Goal: Information Seeking & Learning: Find specific fact

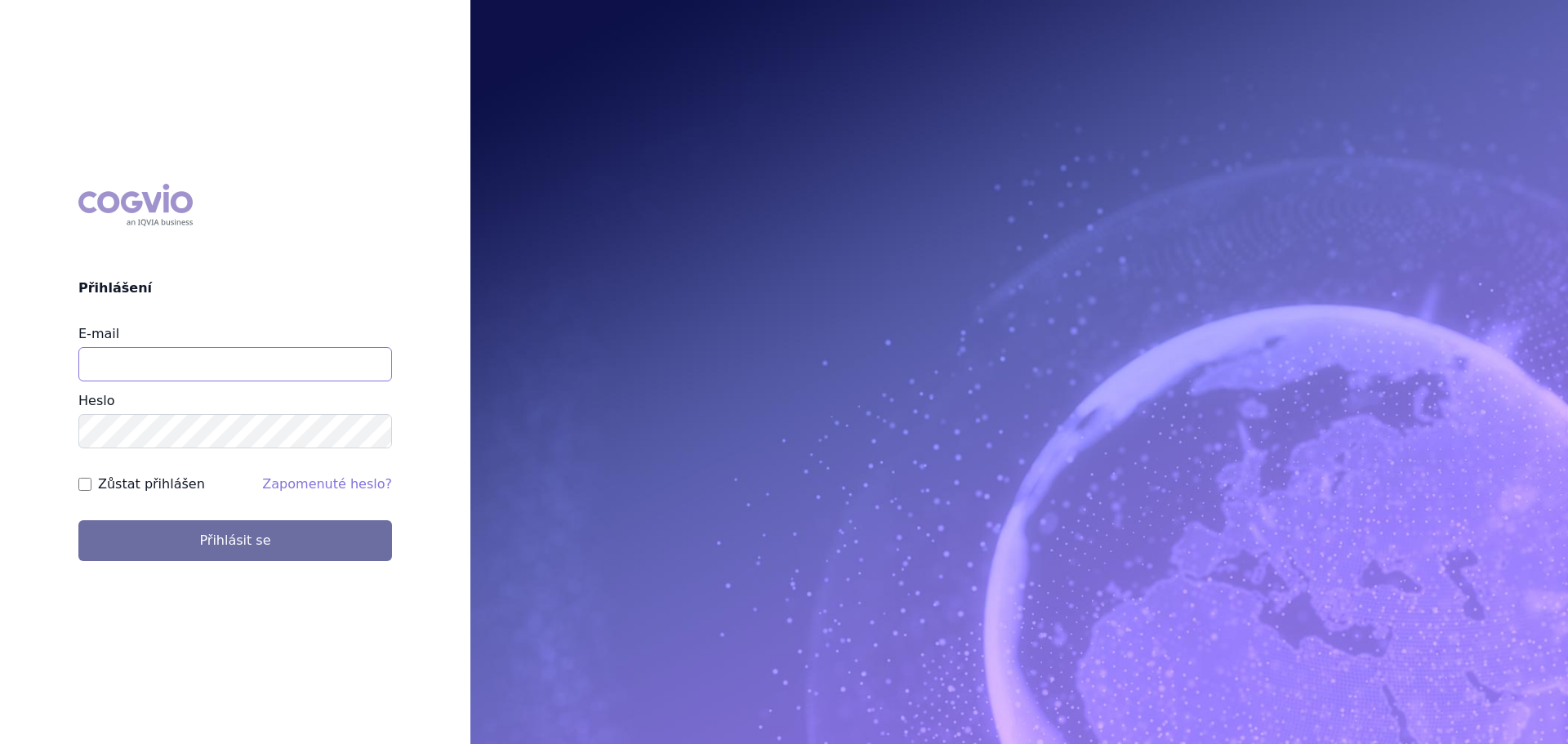
click at [178, 364] on input "E-mail" at bounding box center [235, 364] width 314 height 35
type input "veronika.damborska@vzp.cz"
click at [79, 520] on button "Přihlásit se" at bounding box center [235, 540] width 314 height 41
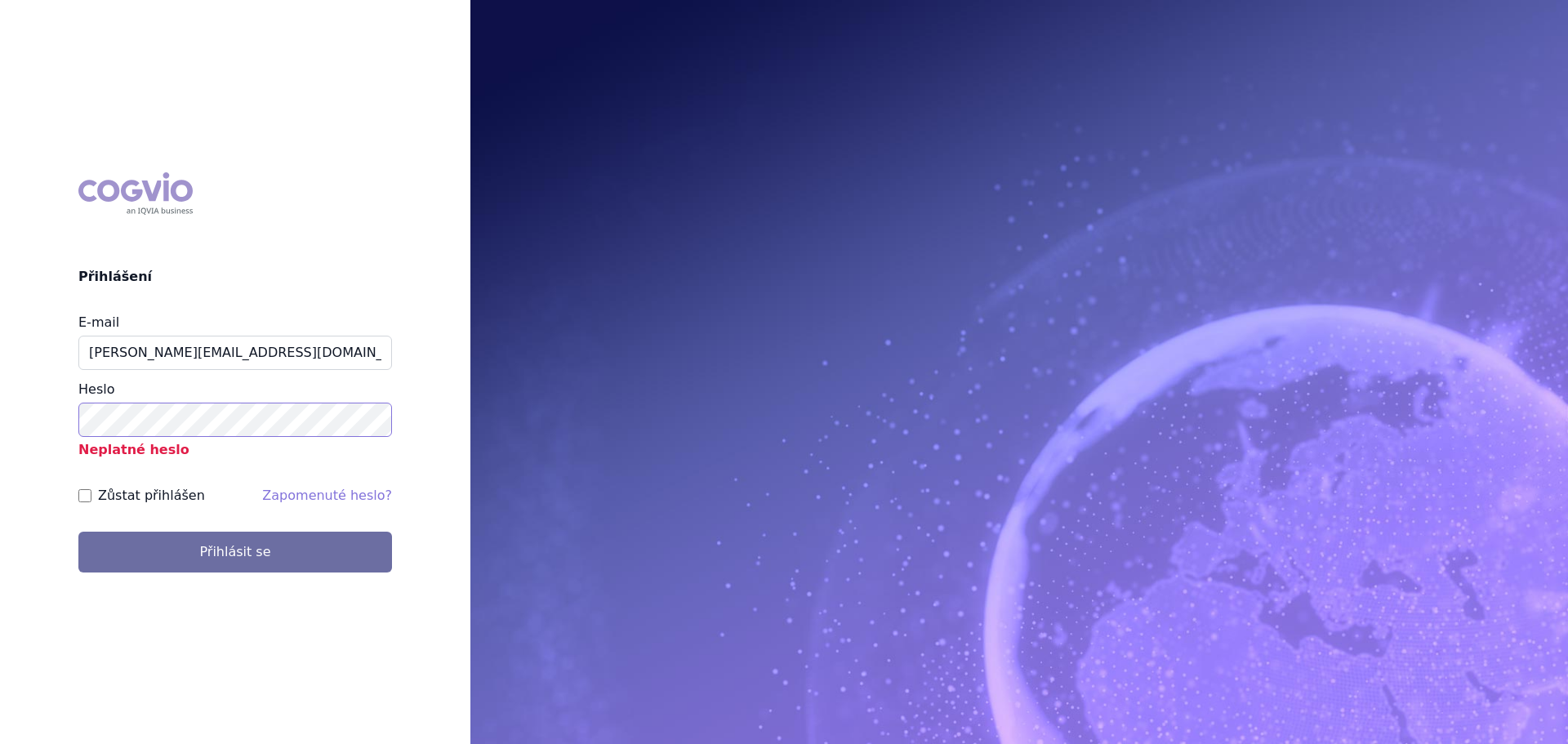
click at [0, 416] on html "COGVIO Přihlášení E-mail veronika.damborska@vzp.cz Heslo Neplatné heslo Zůstat …" at bounding box center [784, 372] width 1568 height 744
click at [79, 532] on button "Přihlásit se" at bounding box center [235, 552] width 314 height 41
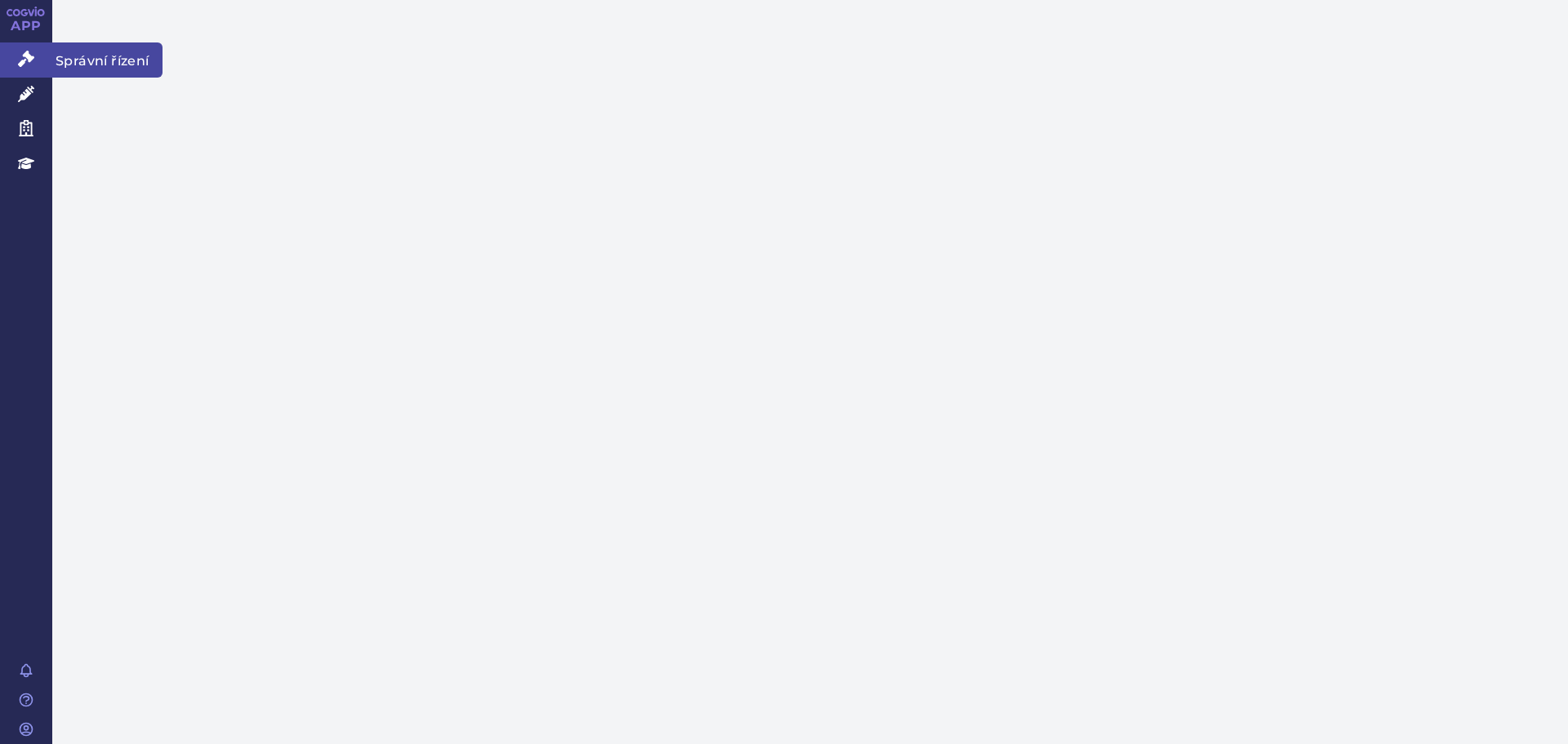
click at [40, 52] on link "Správní řízení" at bounding box center [26, 59] width 52 height 35
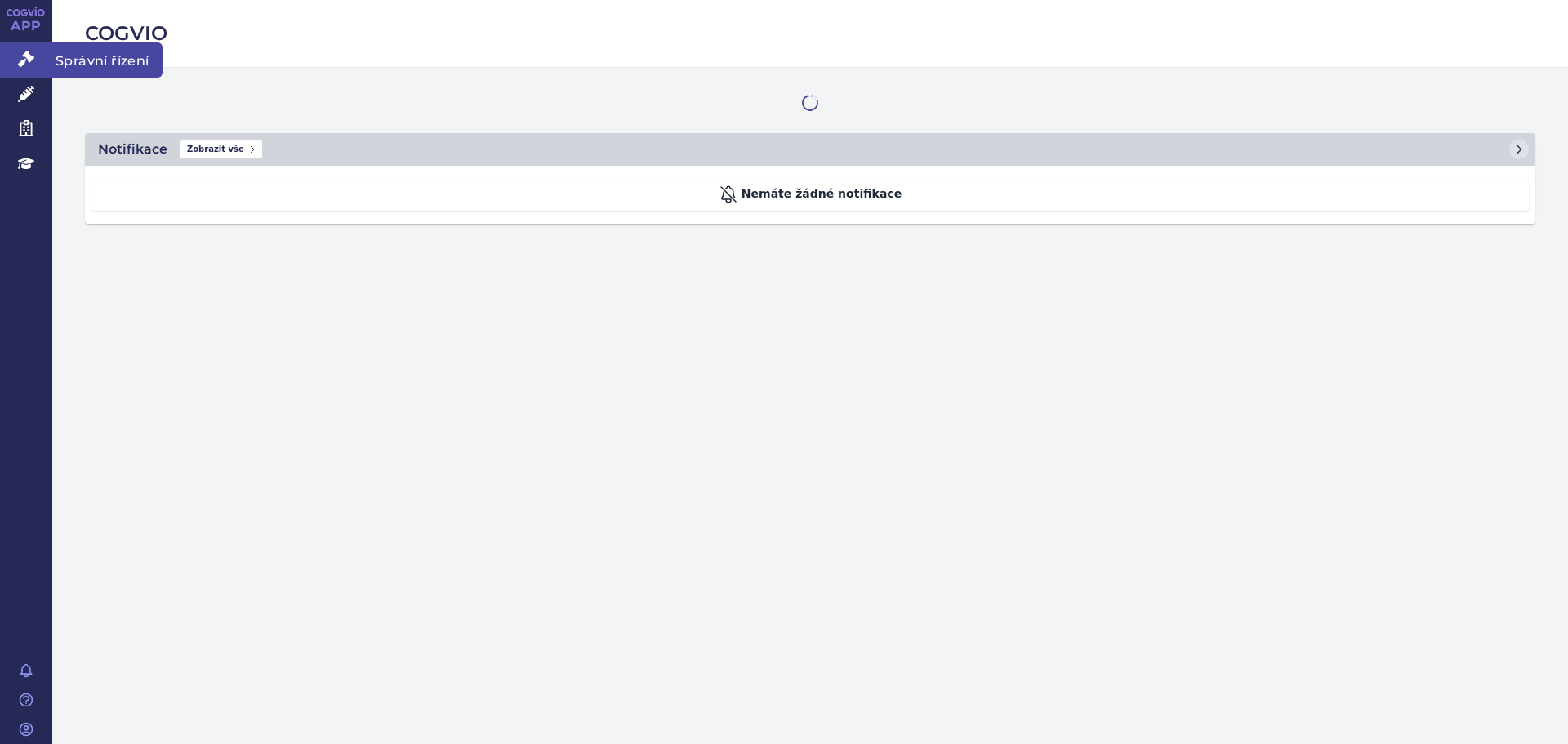
click at [36, 56] on link "Správní řízení" at bounding box center [26, 59] width 52 height 35
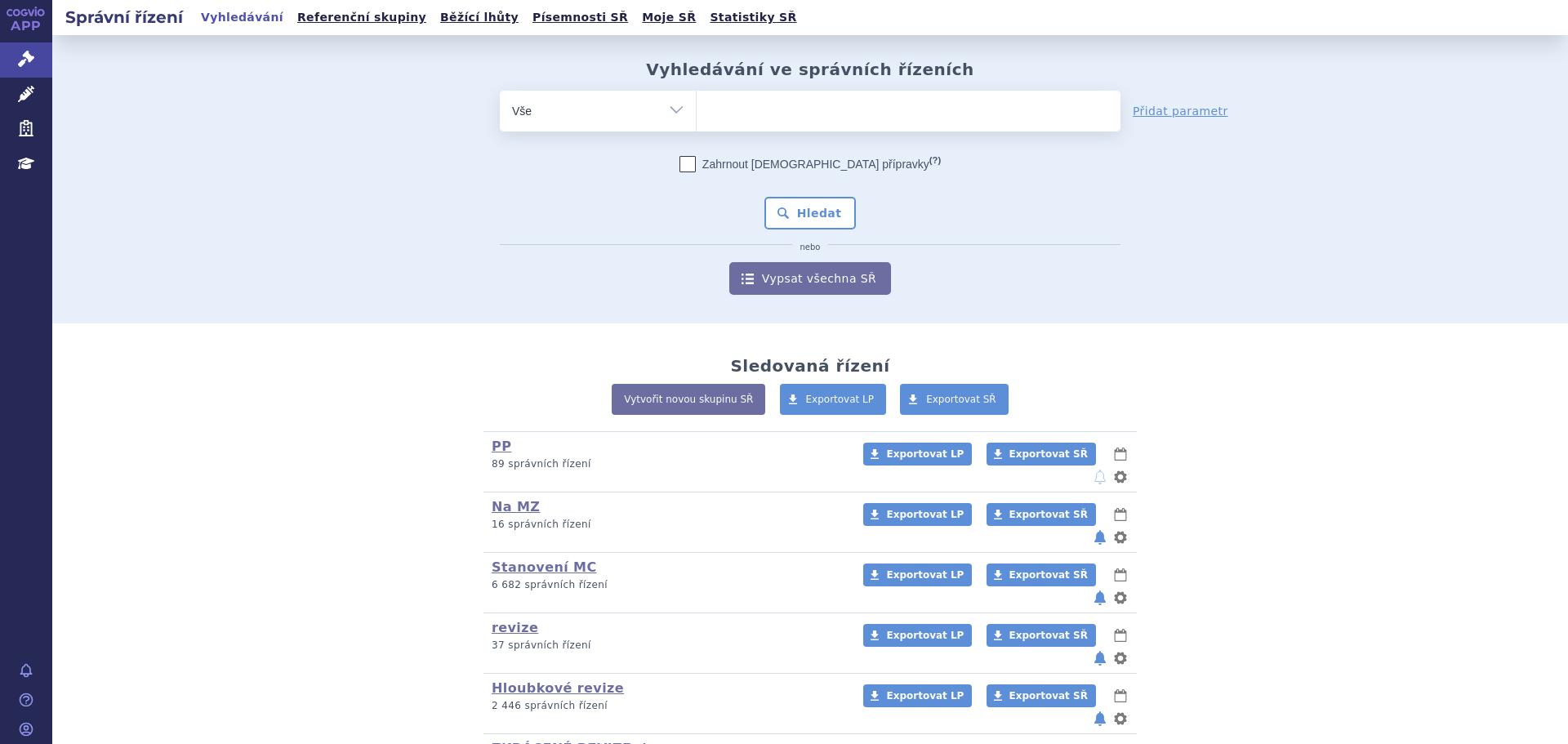
click at [780, 97] on ul at bounding box center [908, 107] width 424 height 35
click at [697, 97] on select at bounding box center [696, 110] width 1 height 41
paste input "SUKLS366545/2025"
type input "SUKLS366545/2025"
select select "SUKLS366545/2025"
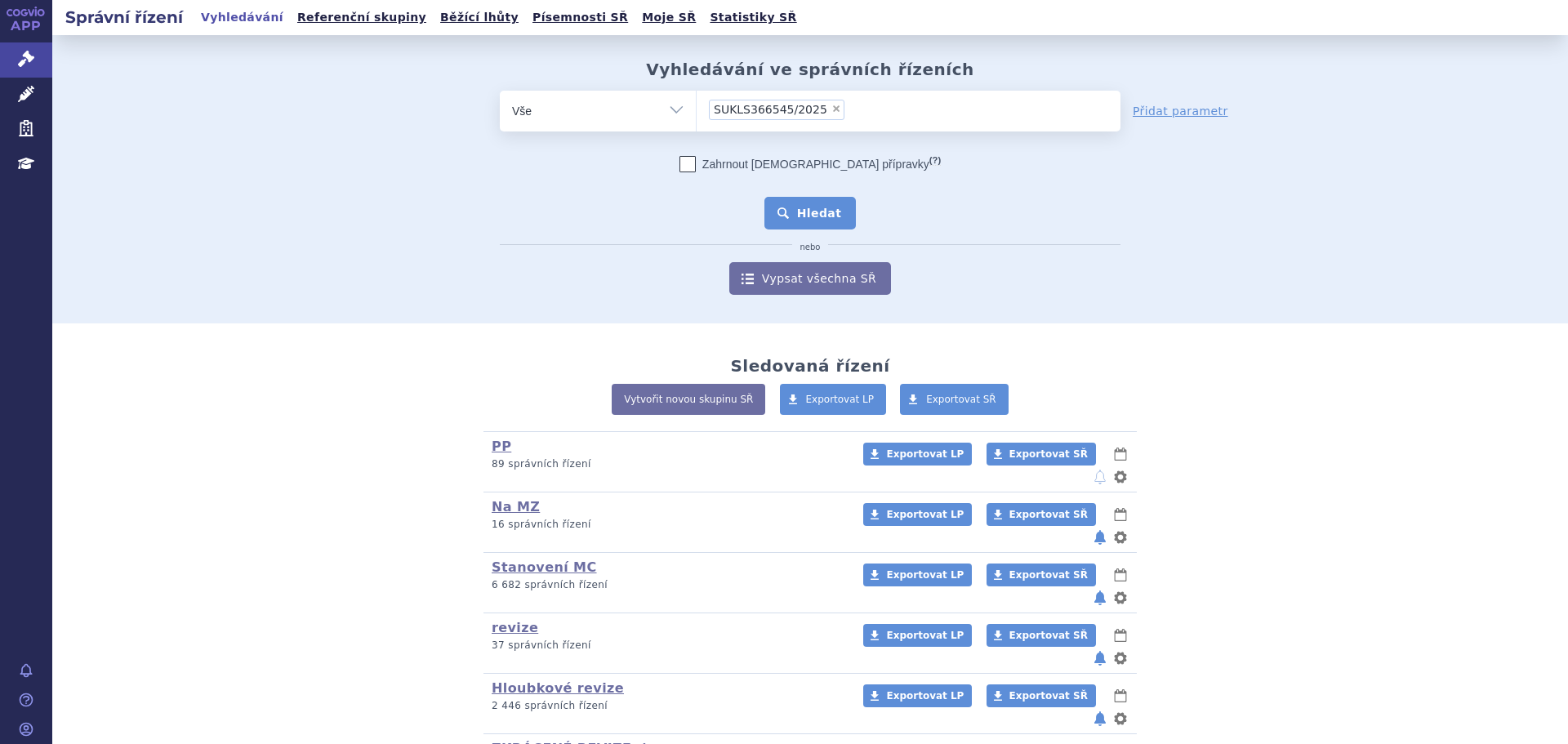
click at [800, 215] on button "Hledat" at bounding box center [810, 213] width 92 height 33
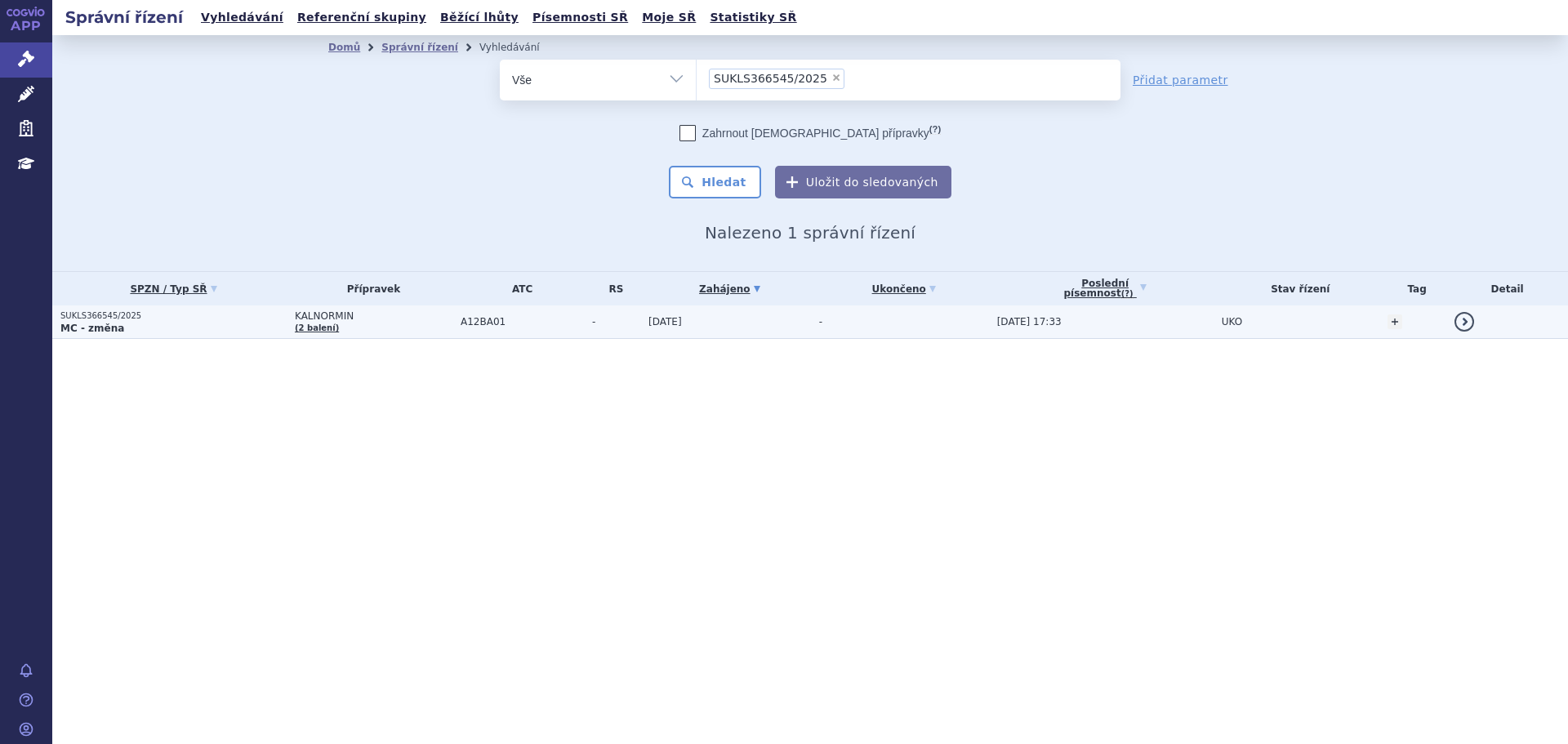
click at [565, 318] on span "A12BA01" at bounding box center [523, 322] width 123 height 12
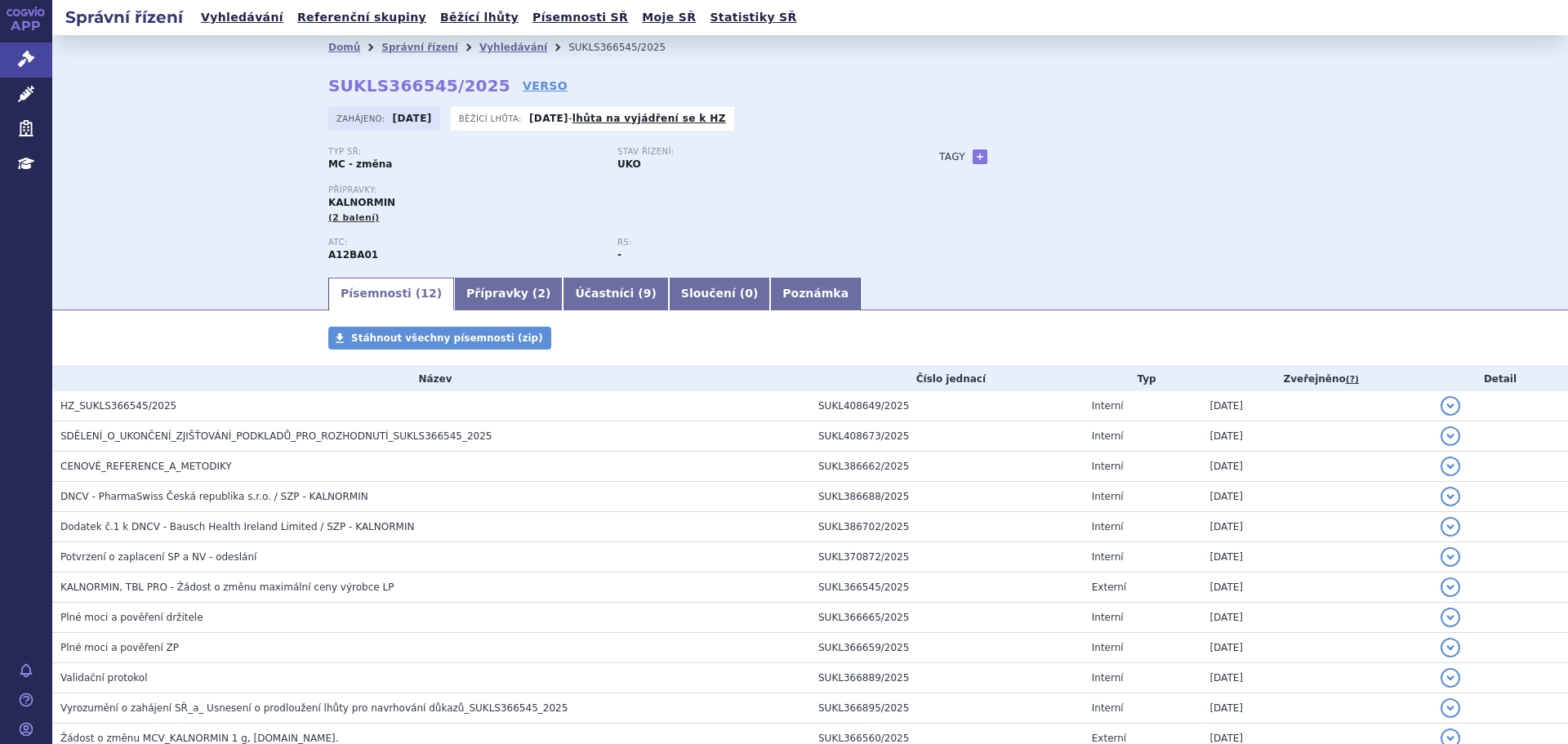
scroll to position [82, 0]
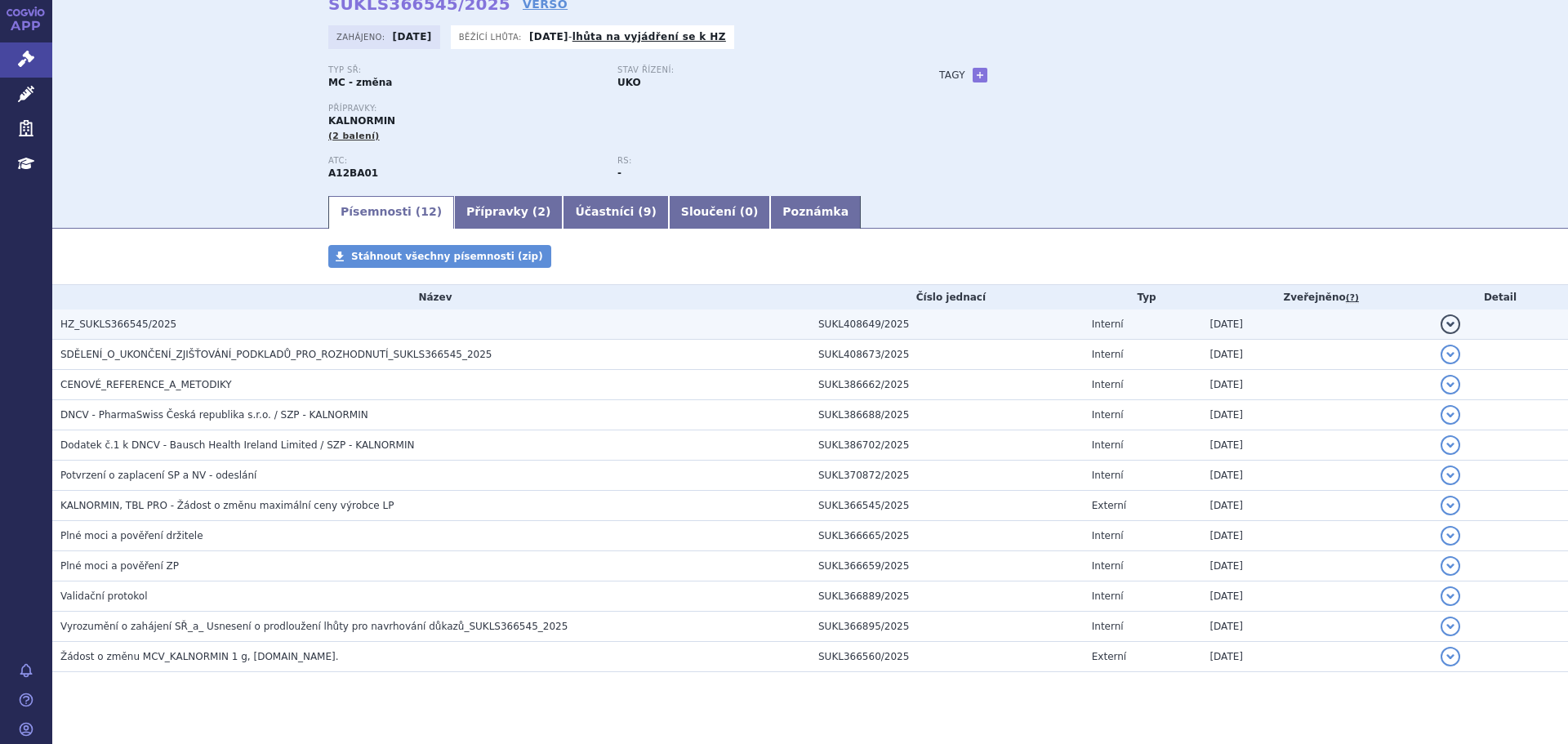
click at [192, 335] on td "HZ_SUKLS366545/2025" at bounding box center [431, 325] width 758 height 30
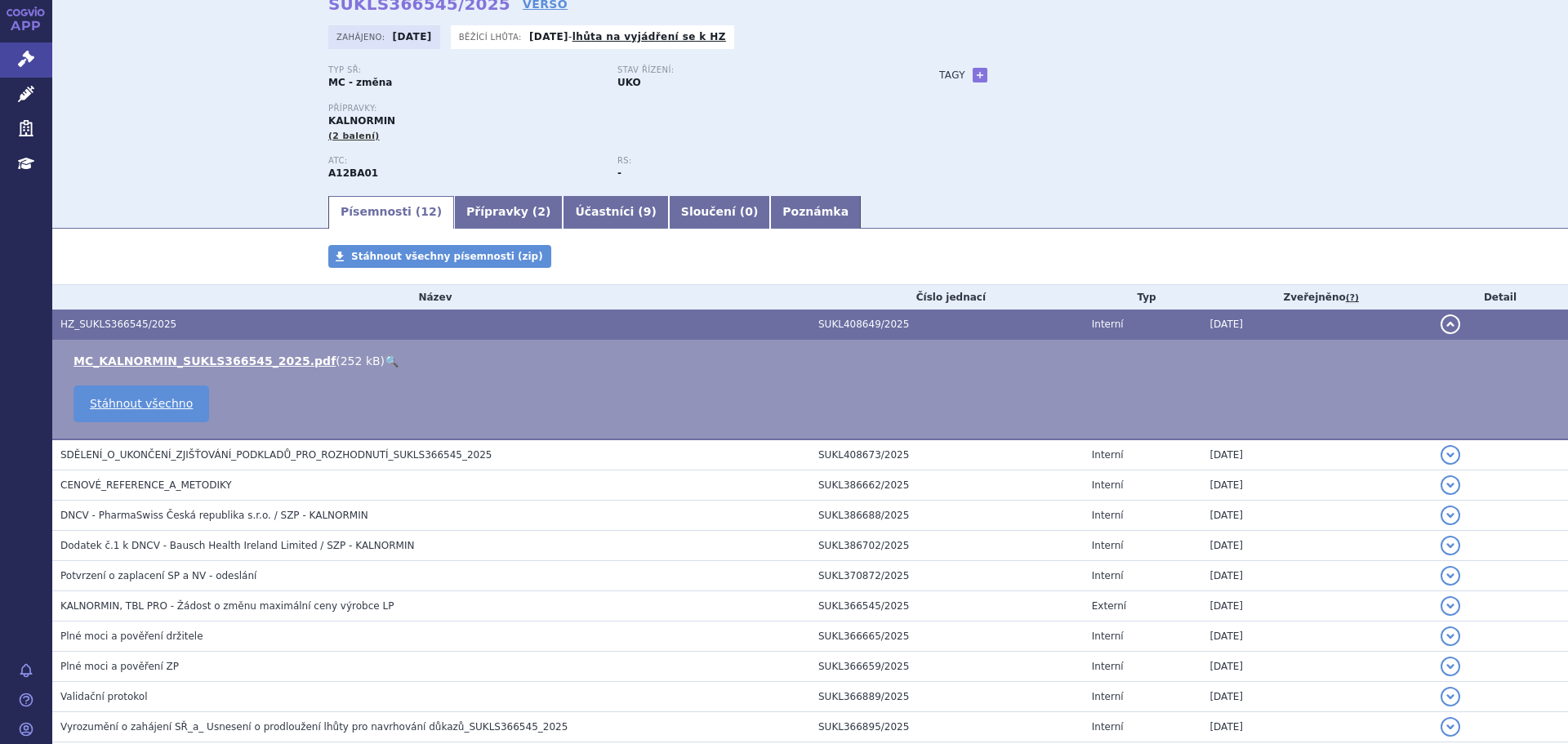
click at [385, 361] on link "🔍" at bounding box center [392, 360] width 14 height 13
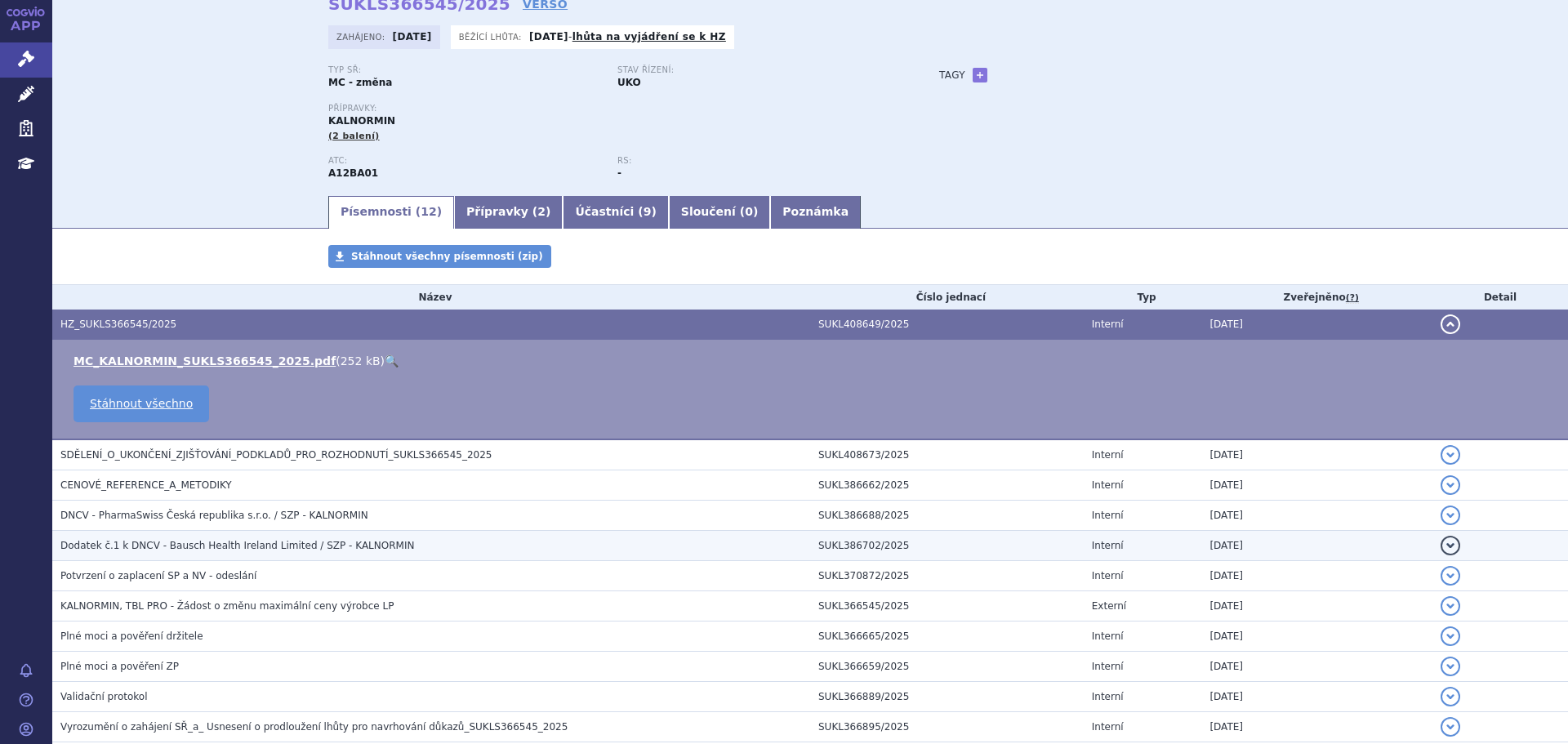
click at [244, 544] on span "Dodatek č.1 k DNCV - Bausch Health Ireland Limited / SZP - KALNORMIN" at bounding box center [237, 545] width 354 height 12
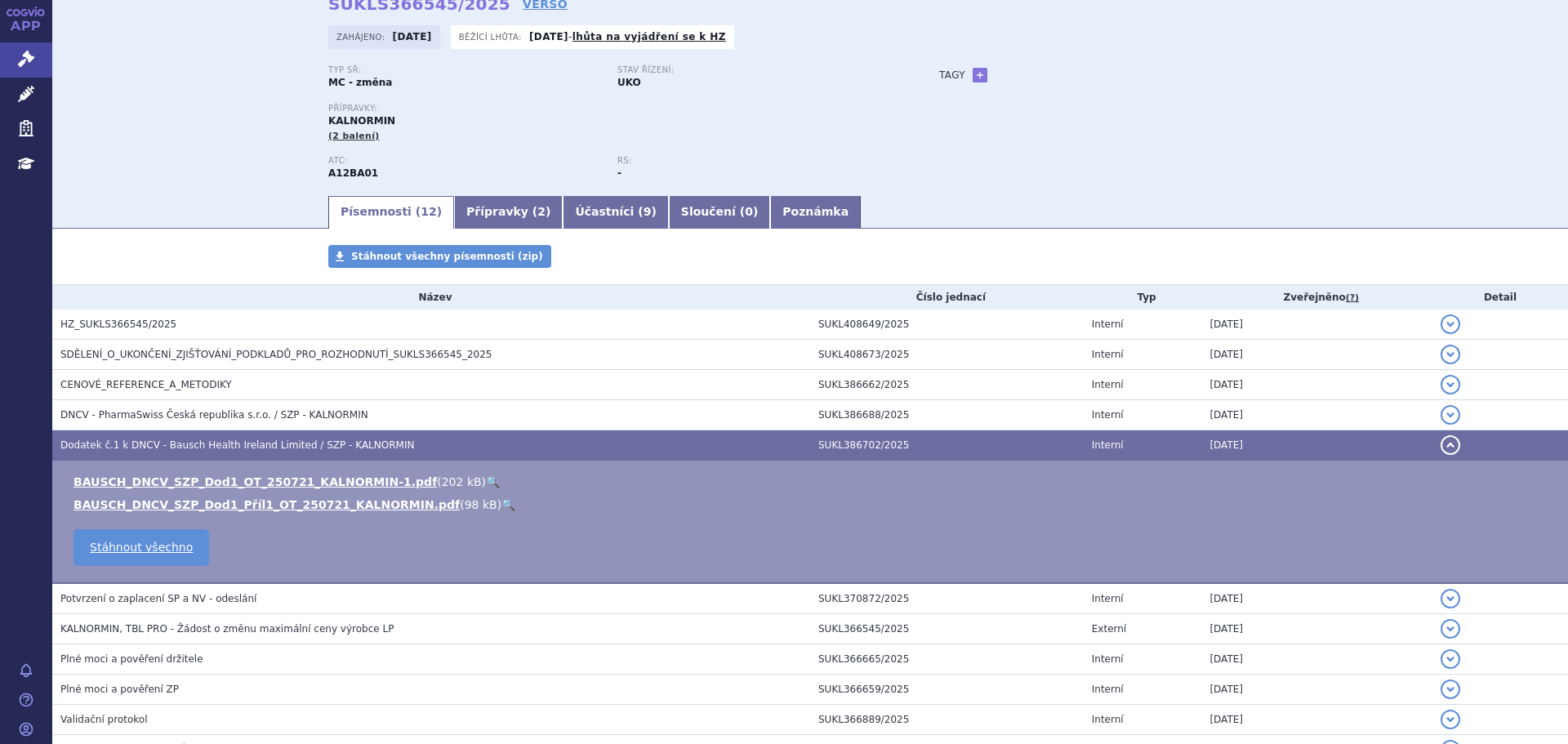
scroll to position [163, 0]
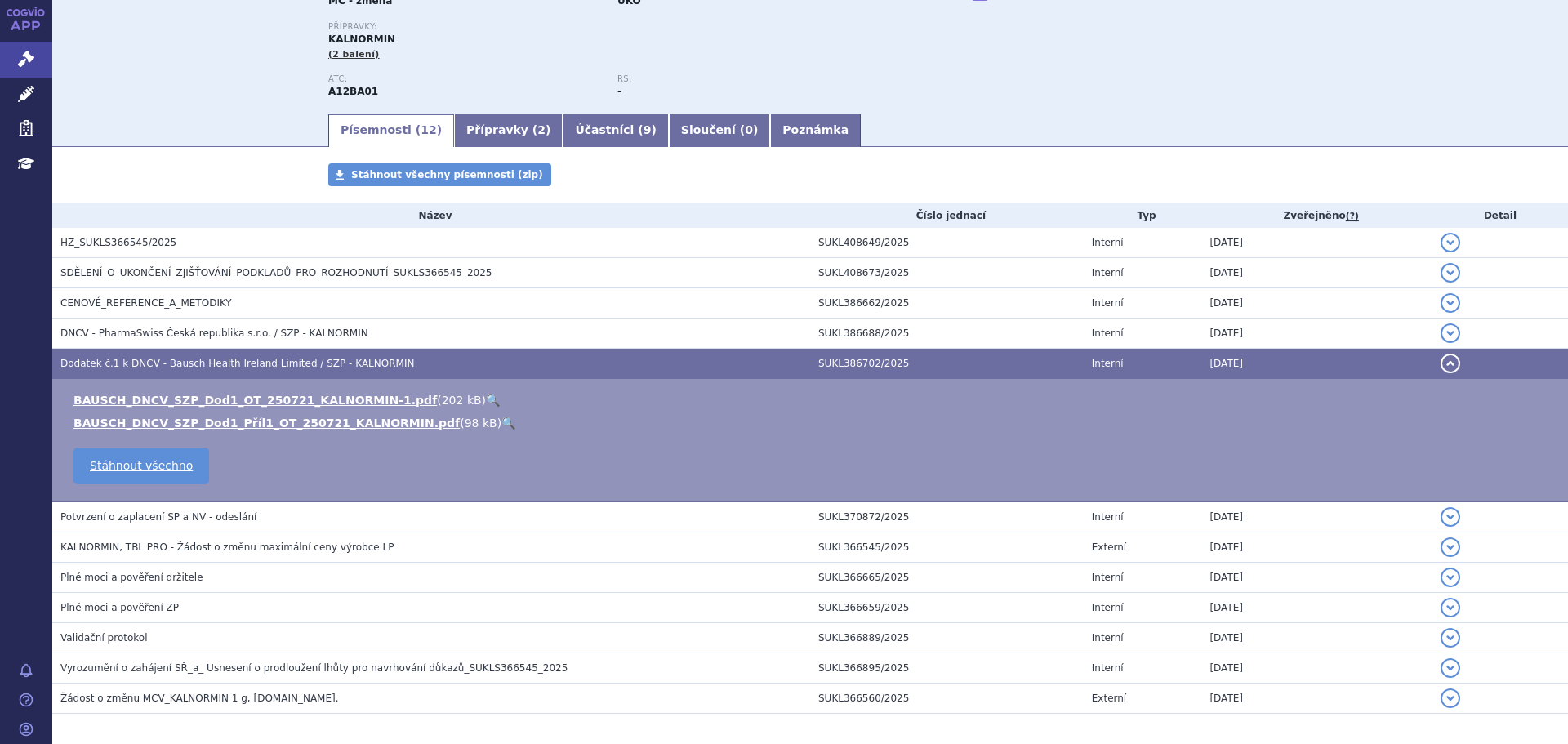
click at [502, 424] on link "🔍" at bounding box center [508, 423] width 14 height 13
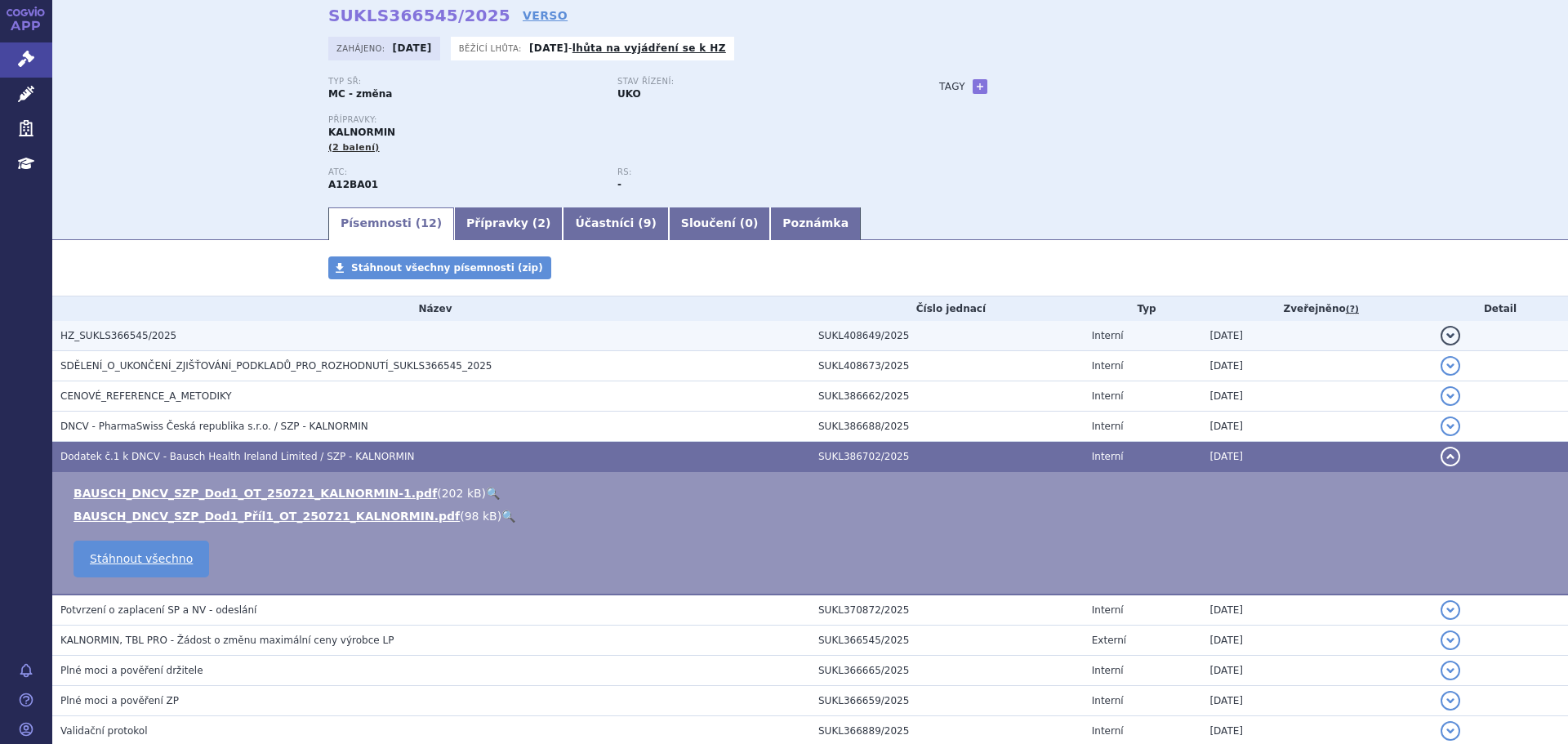
scroll to position [0, 0]
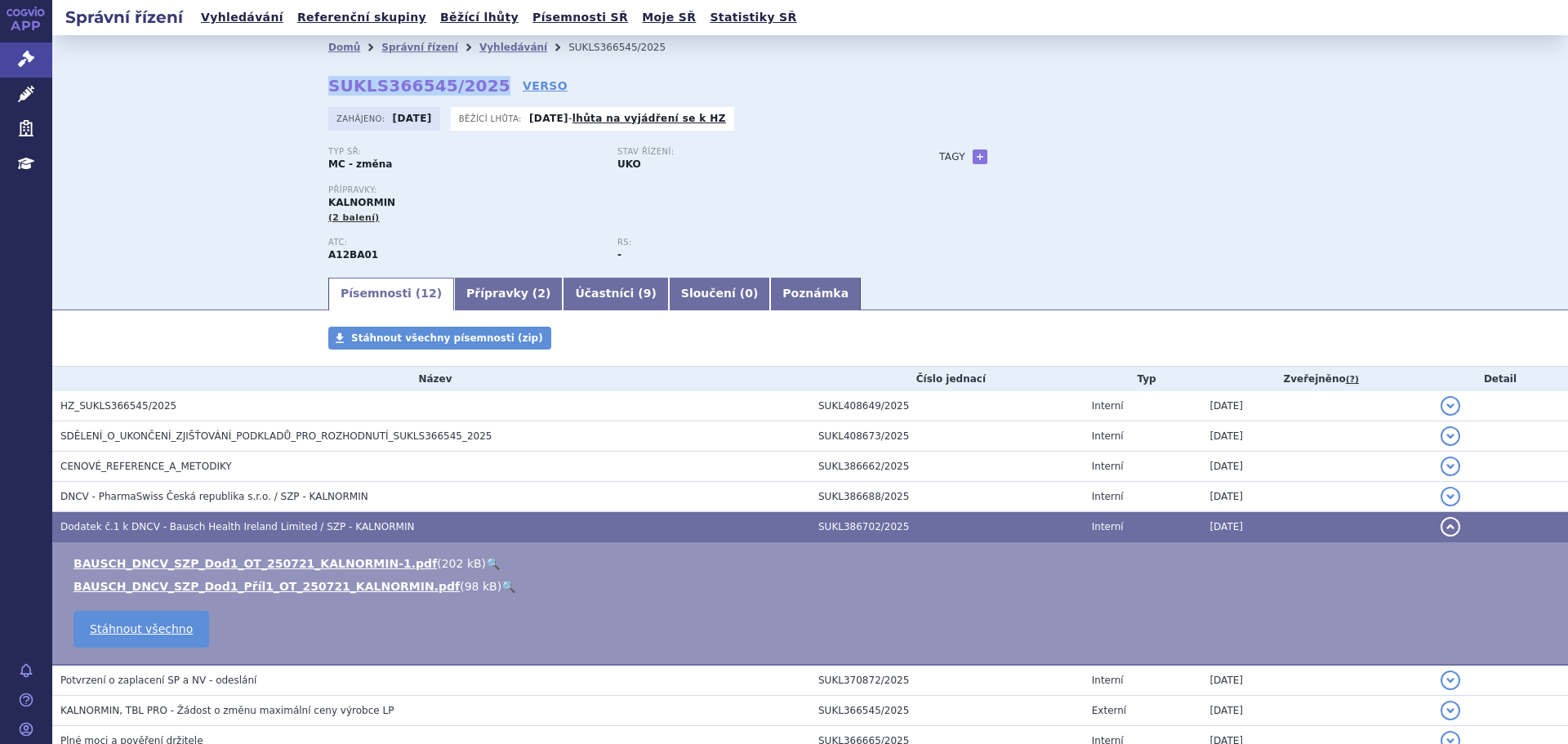
drag, startPoint x: 323, startPoint y: 84, endPoint x: 472, endPoint y: 89, distance: 149.1
click at [472, 89] on strong "SUKLS366545/2025" at bounding box center [419, 85] width 182 height 19
copy strong "SUKLS366545/2025"
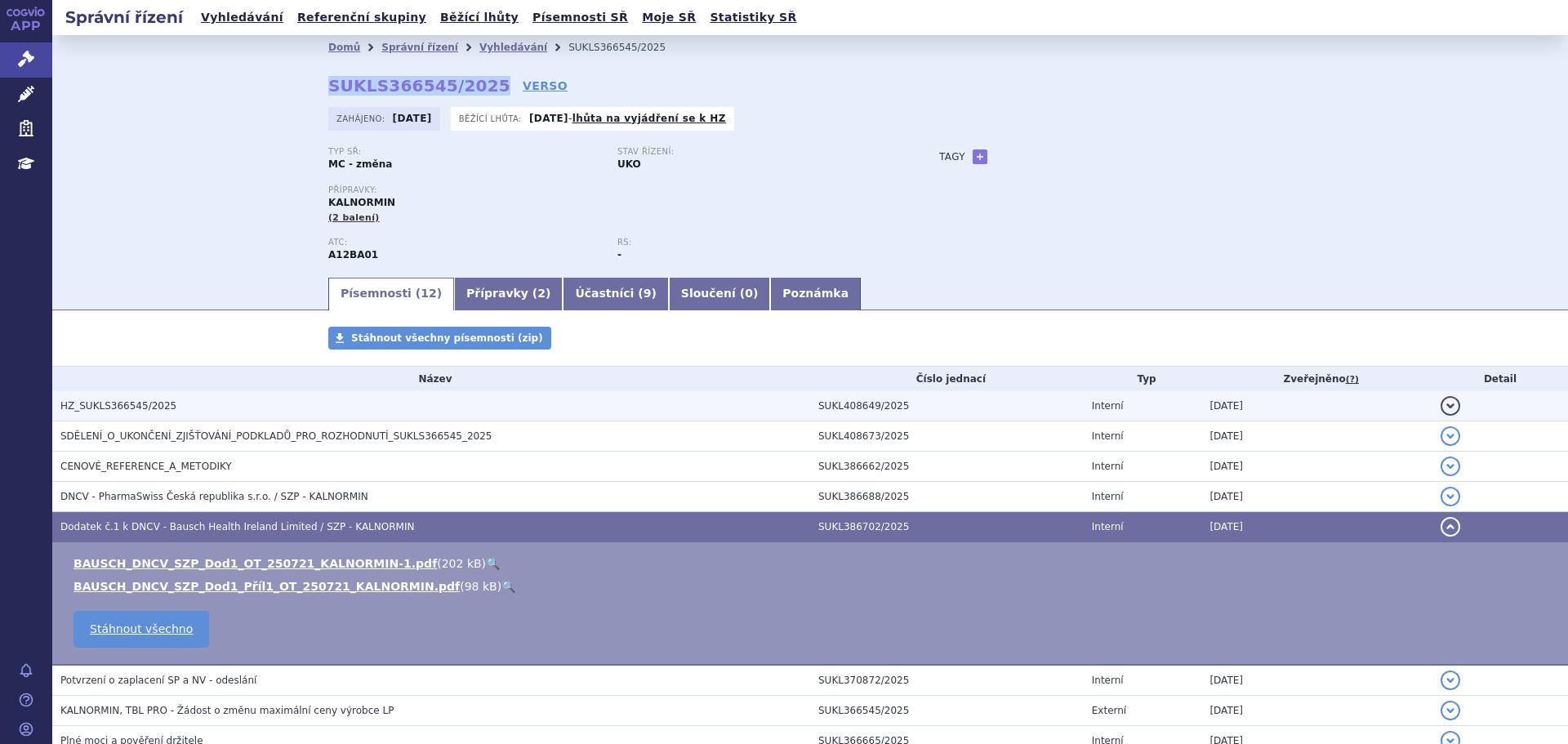
click at [491, 408] on h3 "HZ_SUKLS366545/2025" at bounding box center [435, 405] width 750 height 16
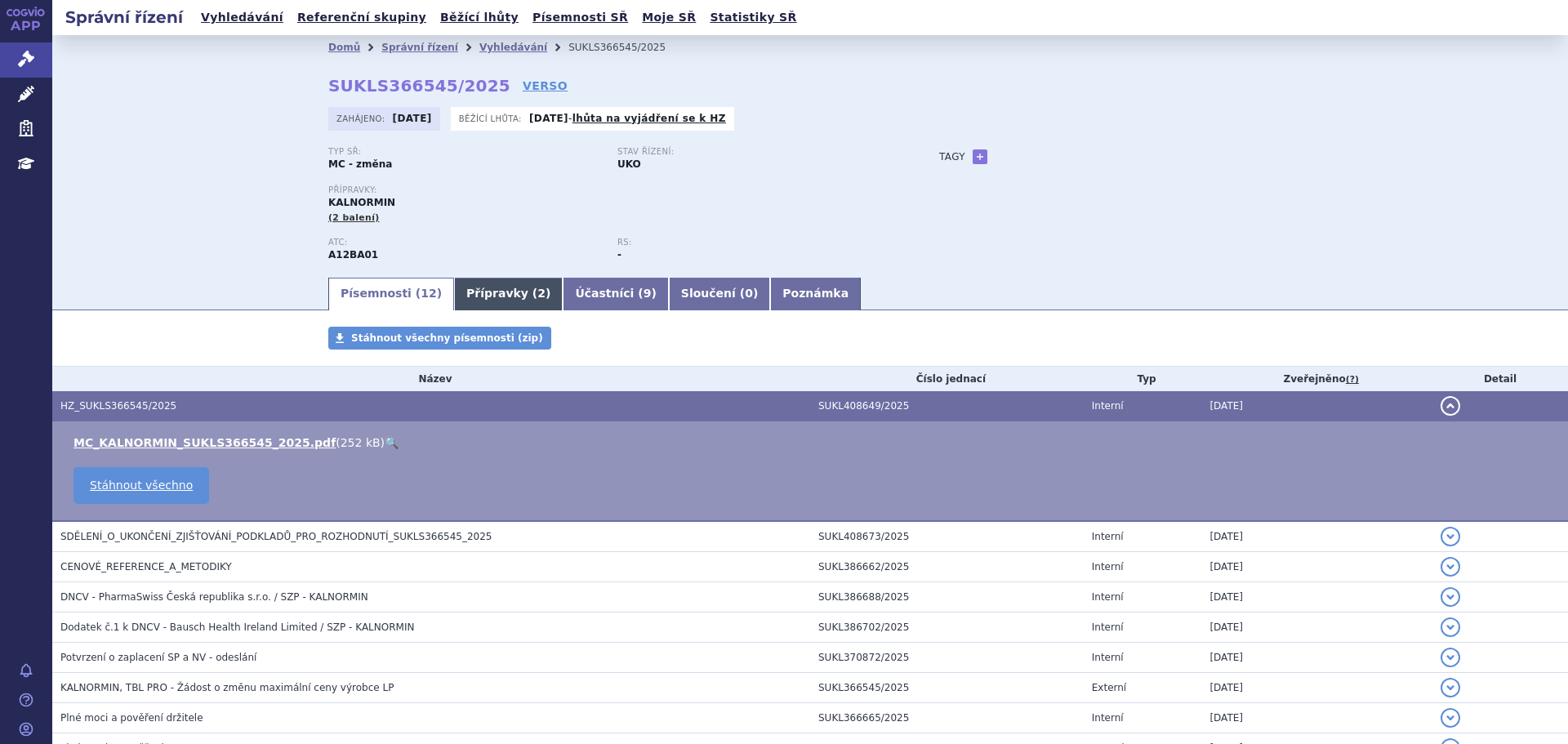
click at [508, 291] on link "Přípravky ( 2 )" at bounding box center [508, 293] width 108 height 33
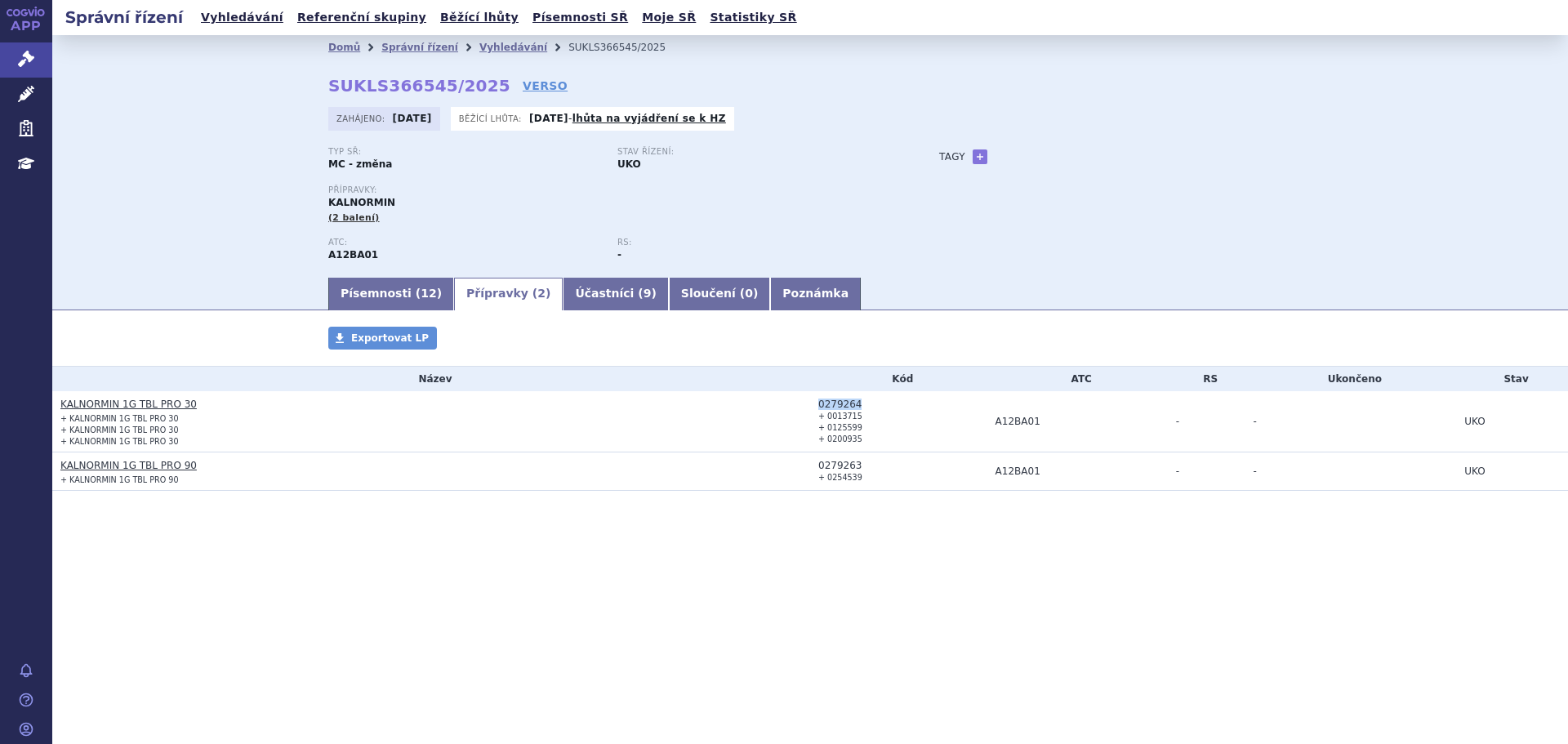
drag, startPoint x: 868, startPoint y: 403, endPoint x: 819, endPoint y: 400, distance: 49.1
click at [819, 400] on div "0279264" at bounding box center [903, 404] width 169 height 12
copy div "0279264"
drag, startPoint x: 858, startPoint y: 466, endPoint x: 815, endPoint y: 464, distance: 43.0
click at [815, 464] on td "0279263 + 0254539" at bounding box center [899, 471] width 178 height 38
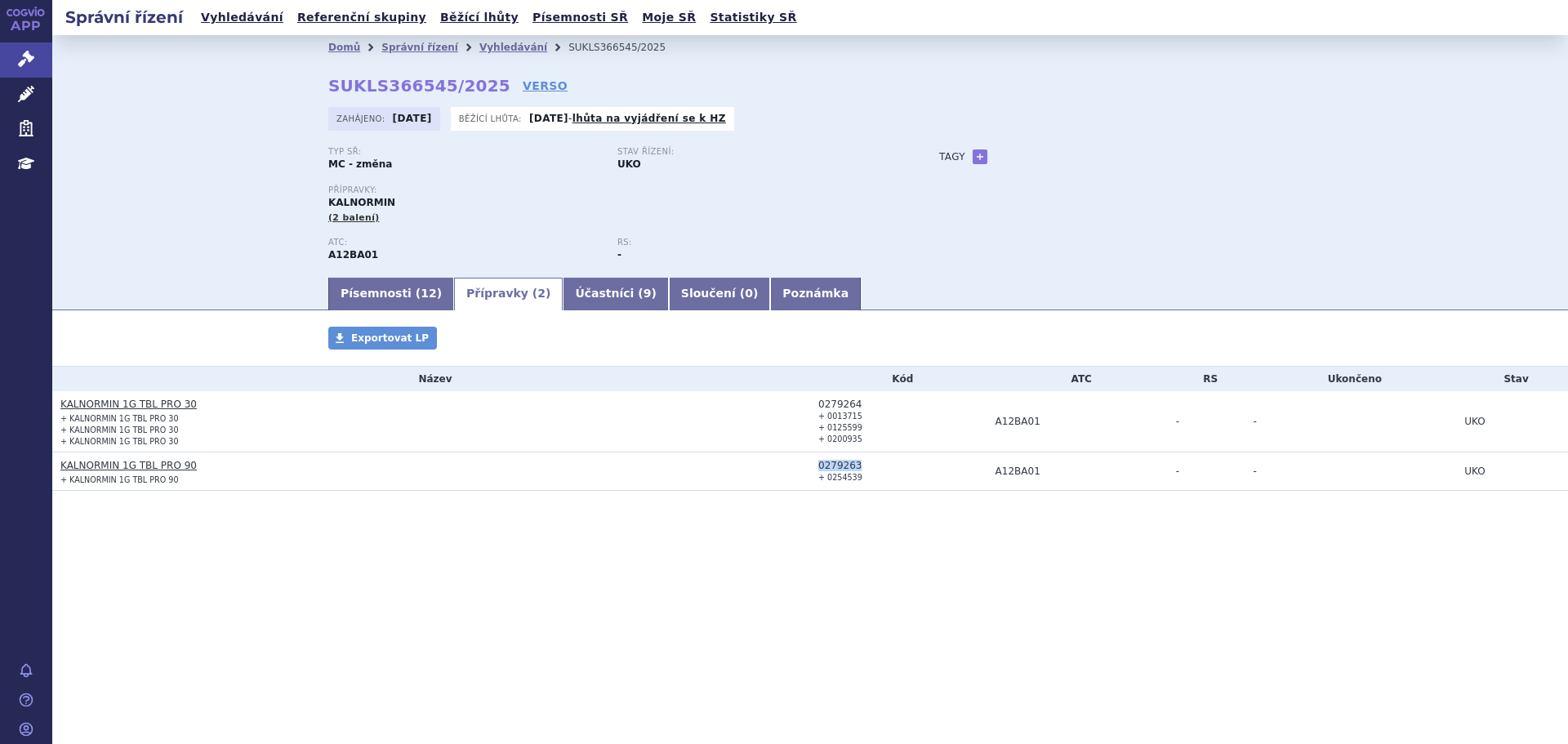
copy div "0279263"
drag, startPoint x: 55, startPoint y: 394, endPoint x: 116, endPoint y: 402, distance: 61.5
click at [116, 402] on td "KALNORMIN 1G TBL PRO 30 + KALNORMIN 1G TBL PRO 30 + KALNORMIN 1G TBL PRO 30 + K…" at bounding box center [431, 422] width 758 height 61
copy link "KALNORMIN"
drag, startPoint x: 217, startPoint y: 406, endPoint x: 121, endPoint y: 402, distance: 96.1
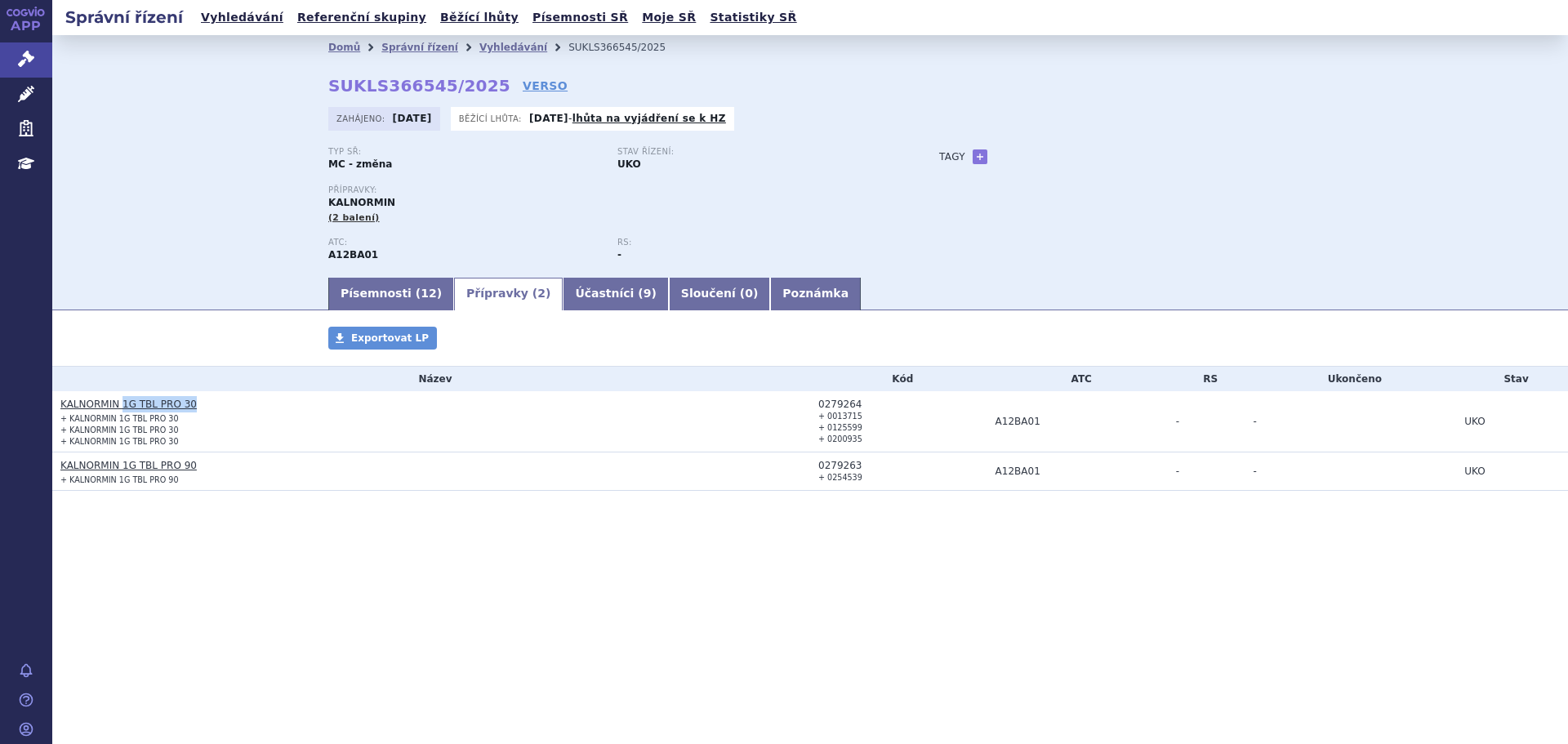
click at [121, 402] on h3 "KALNORMIN 1G TBL PRO 30" at bounding box center [435, 403] width 750 height 16
copy link "1G TBL PRO 30"
drag, startPoint x: 190, startPoint y: 472, endPoint x: 121, endPoint y: 466, distance: 69.3
click at [121, 466] on h3 "KALNORMIN 1G TBL PRO 90" at bounding box center [435, 465] width 750 height 16
copy link "1G TBL PRO 90"
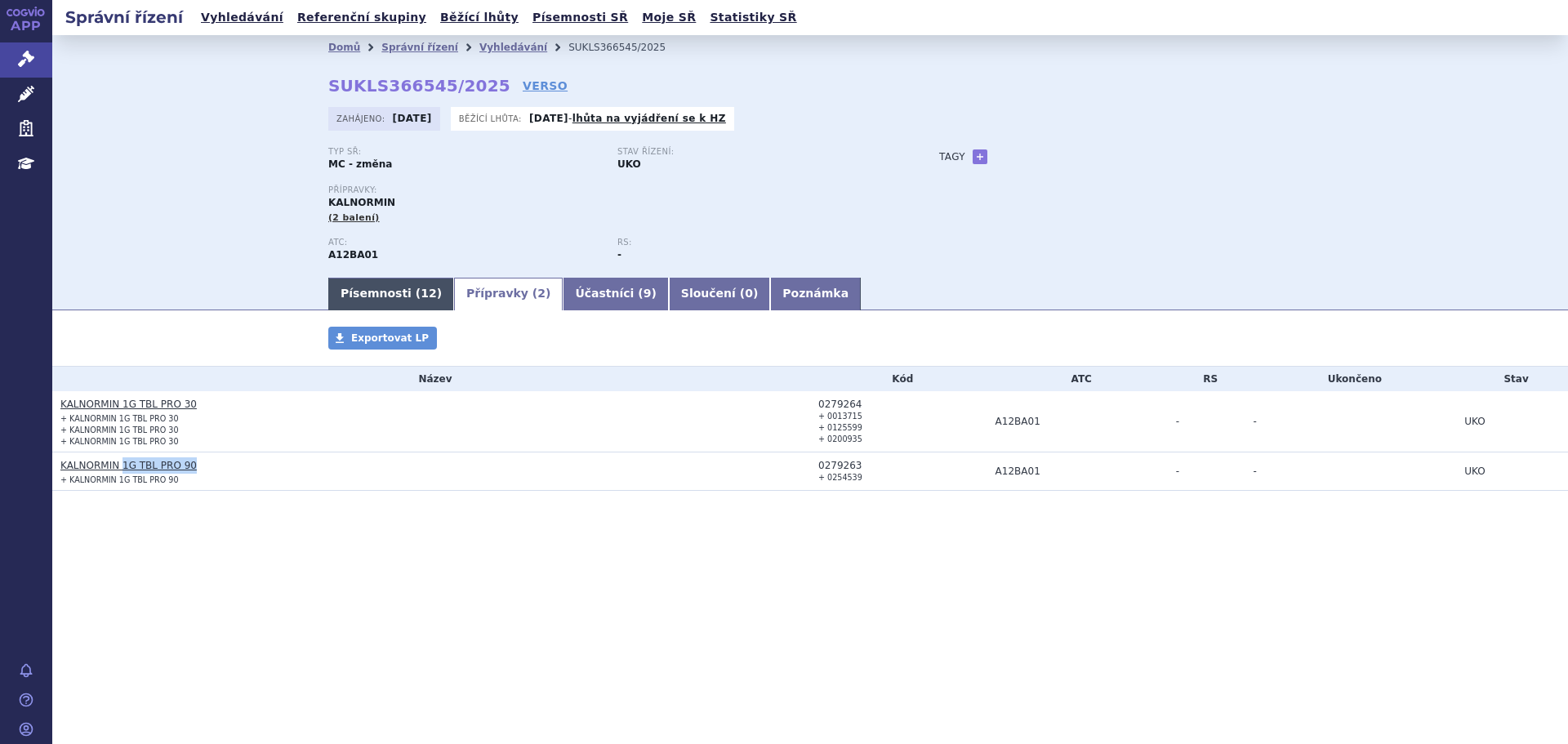
click at [387, 283] on link "Písemnosti ( 12 )" at bounding box center [391, 293] width 126 height 33
